Goal: Task Accomplishment & Management: Use online tool/utility

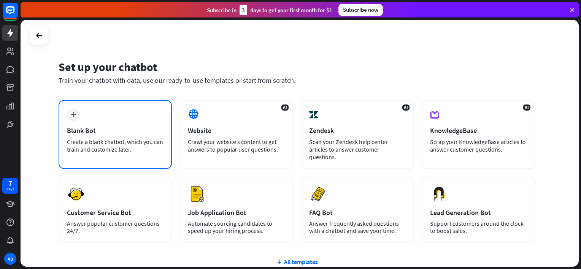
click at [147, 115] on div "plus Blank Bot Create a blank chatbot, which you can train and customize later." at bounding box center [115, 134] width 113 height 69
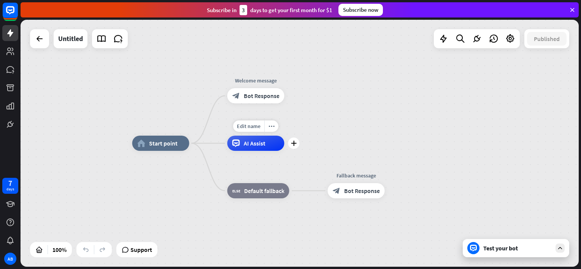
click at [252, 151] on div "Edit name more_horiz plus AI Assist" at bounding box center [255, 143] width 57 height 15
click at [292, 146] on div "plus" at bounding box center [293, 143] width 11 height 11
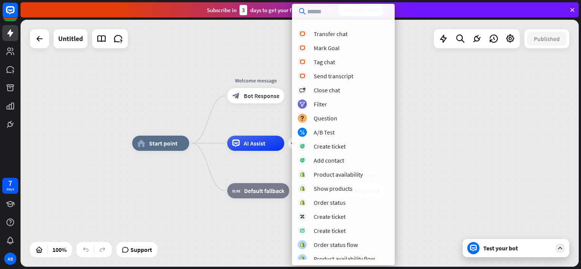
scroll to position [140, 0]
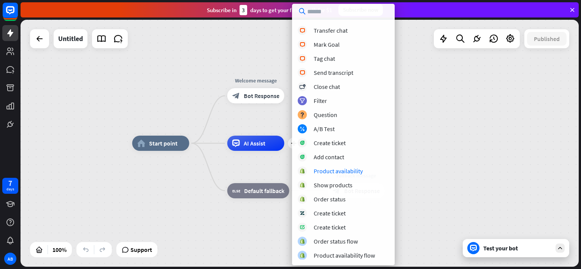
click at [38, 256] on div "100%" at bounding box center [51, 249] width 42 height 15
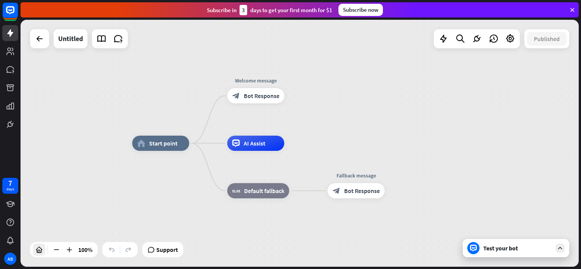
click at [38, 251] on icon at bounding box center [39, 250] width 8 height 8
click at [32, 42] on div at bounding box center [39, 38] width 19 height 19
click at [41, 46] on div at bounding box center [39, 38] width 15 height 15
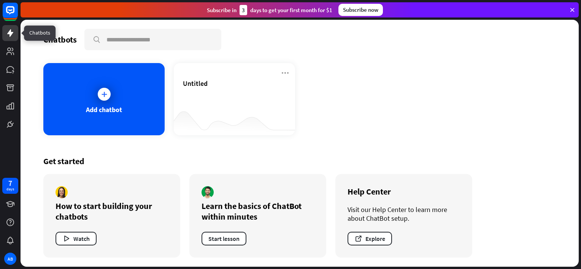
click at [8, 29] on icon at bounding box center [10, 33] width 9 height 9
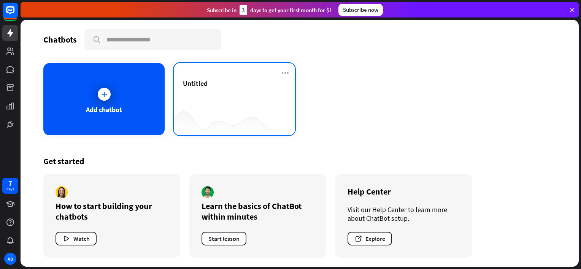
click at [243, 116] on div at bounding box center [234, 120] width 121 height 29
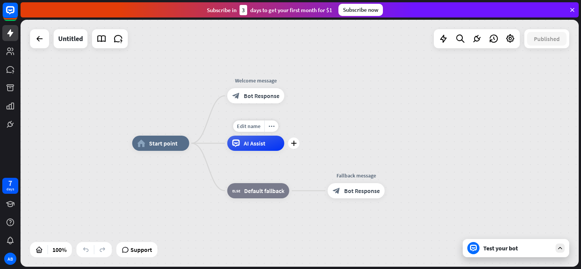
click at [261, 143] on span "AI Assist" at bounding box center [255, 144] width 22 height 8
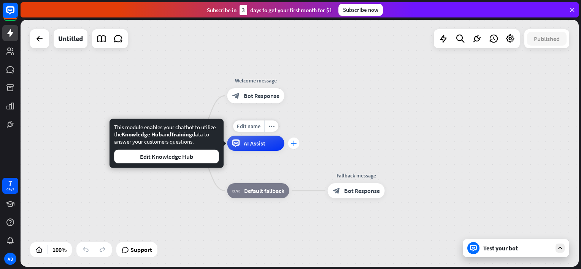
click at [295, 146] on div "plus" at bounding box center [293, 143] width 11 height 11
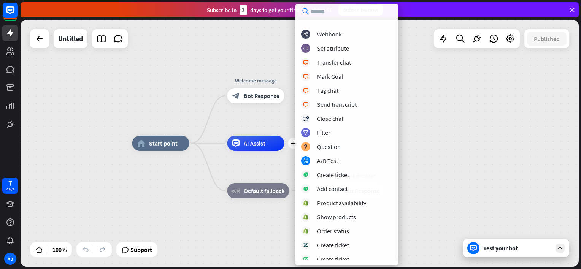
scroll to position [105, 0]
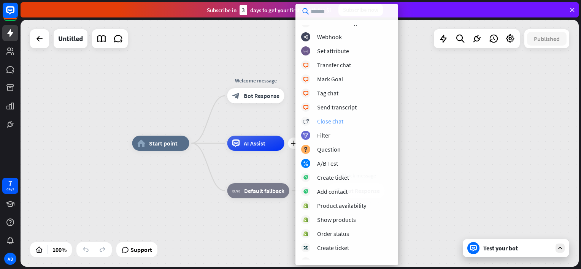
click at [338, 120] on div "Close chat" at bounding box center [330, 121] width 26 height 8
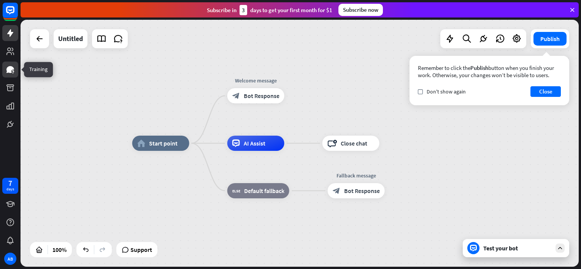
click at [11, 65] on icon at bounding box center [10, 69] width 9 height 9
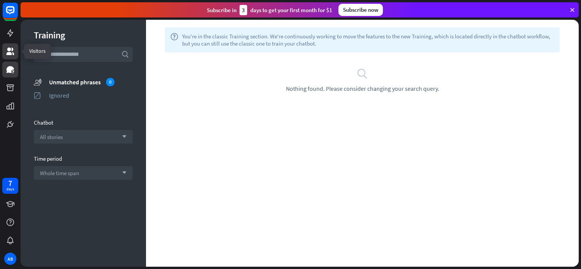
click at [11, 48] on icon at bounding box center [10, 52] width 8 height 8
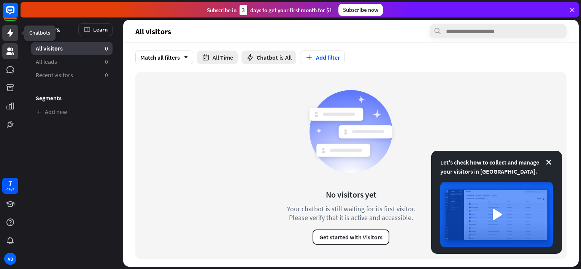
click at [9, 34] on icon at bounding box center [10, 33] width 9 height 9
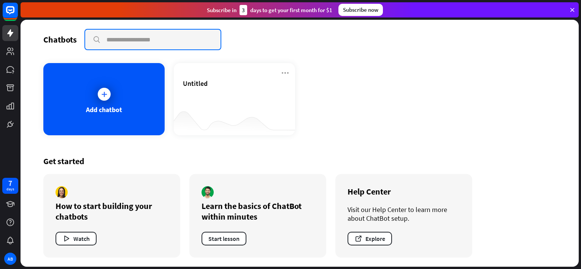
click at [203, 43] on input "text" at bounding box center [152, 40] width 135 height 20
type input "**********"
click at [187, 38] on input "**********" at bounding box center [152, 40] width 135 height 20
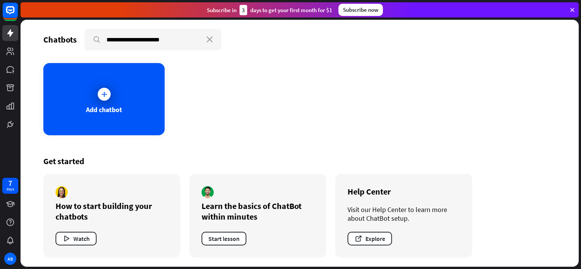
click at [12, 78] on div at bounding box center [10, 66] width 21 height 132
click at [11, 258] on div "AB" at bounding box center [10, 259] width 12 height 12
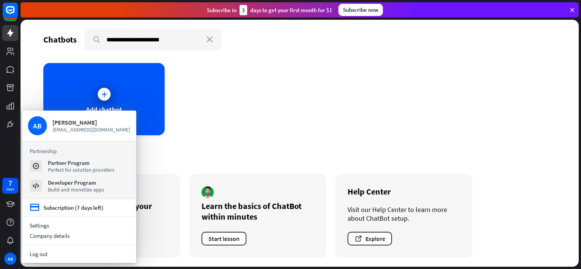
click at [289, 168] on div "Get started How to start building your chatbots Watch Learn the basics of ChatB…" at bounding box center [299, 207] width 513 height 120
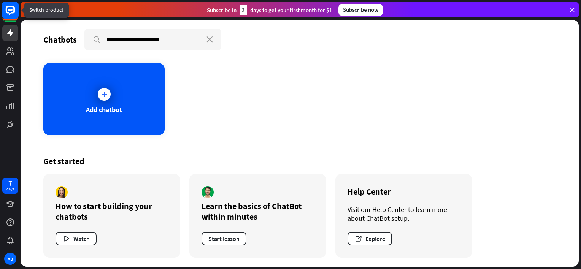
click at [10, 18] on rect at bounding box center [10, 10] width 17 height 17
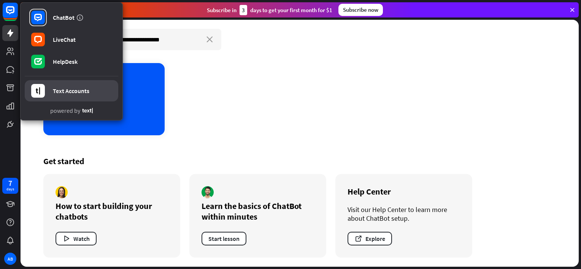
click at [82, 90] on div "Text Accounts" at bounding box center [71, 91] width 37 height 8
